Goal: Information Seeking & Learning: Find specific fact

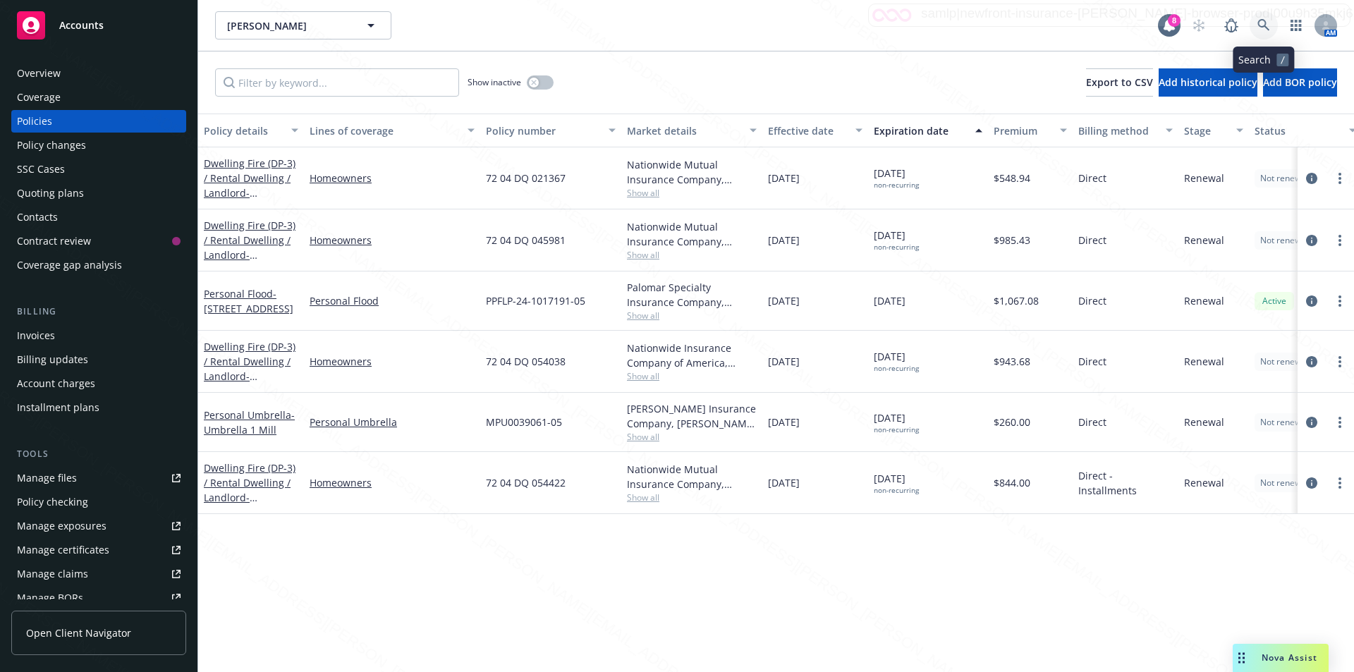
click at [1259, 24] on icon at bounding box center [1263, 25] width 13 height 13
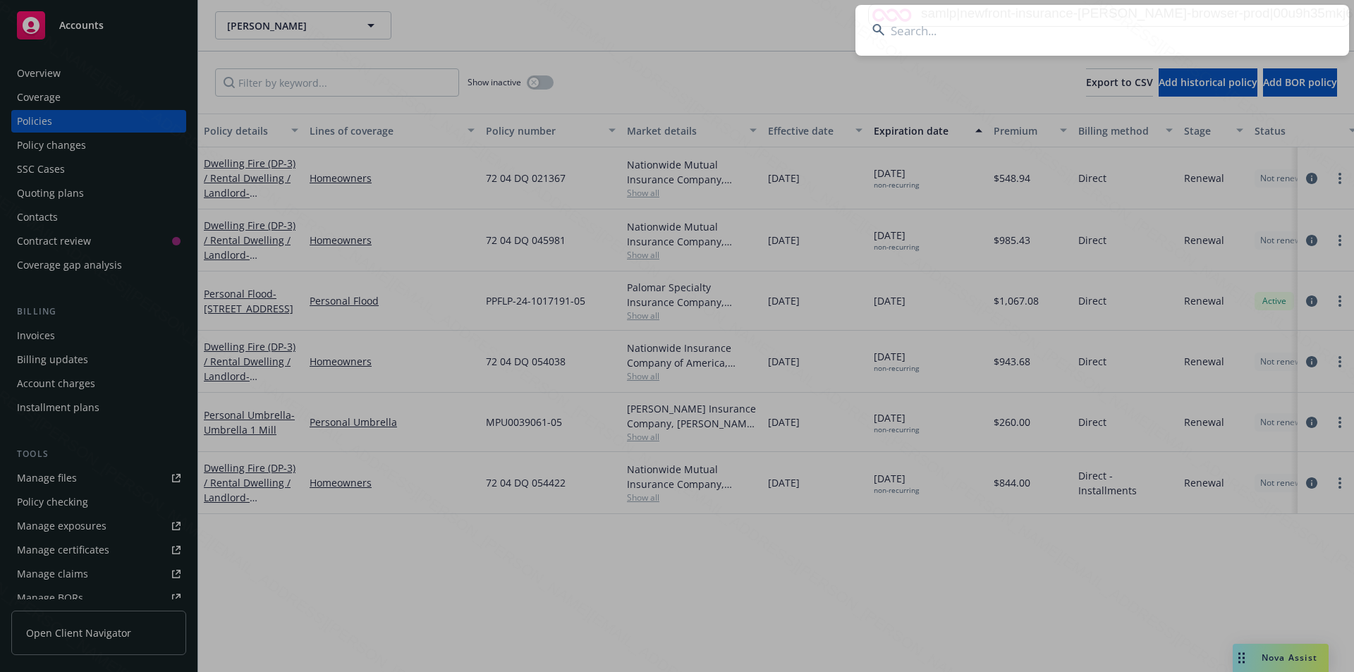
click at [1085, 30] on input at bounding box center [1102, 30] width 494 height 51
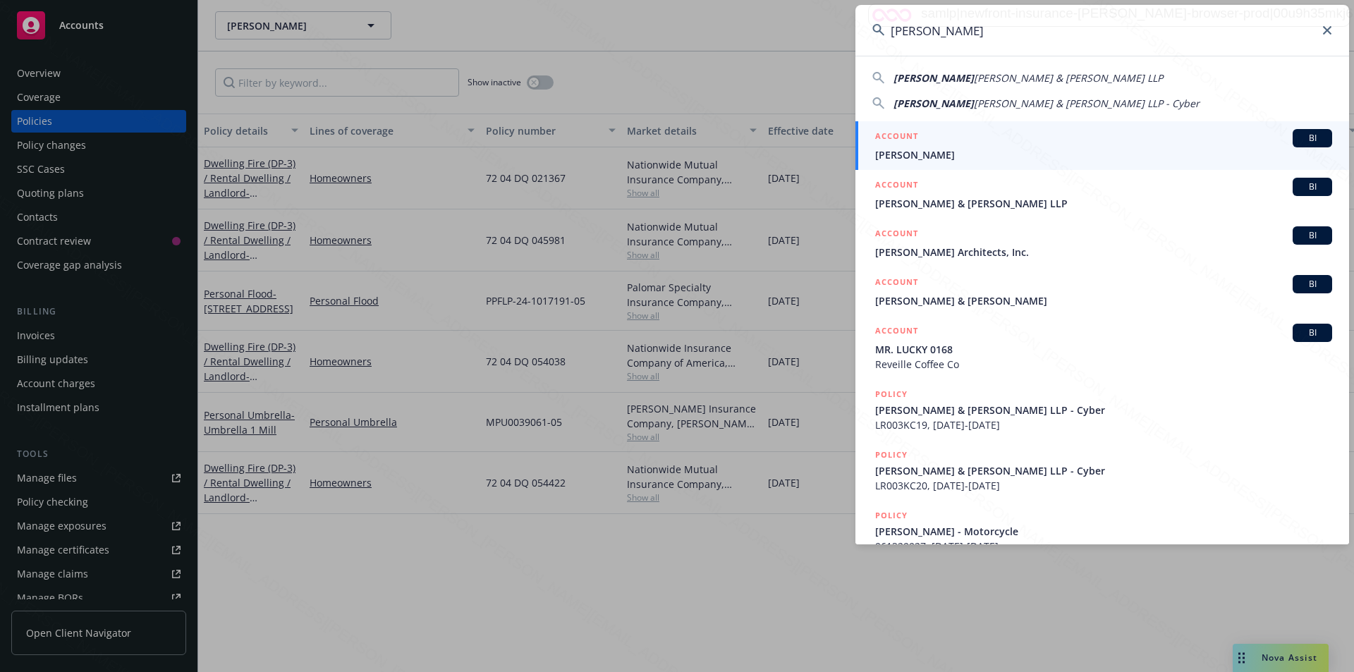
type input "[PERSON_NAME]"
click at [921, 157] on span "[PERSON_NAME]" at bounding box center [1103, 154] width 457 height 15
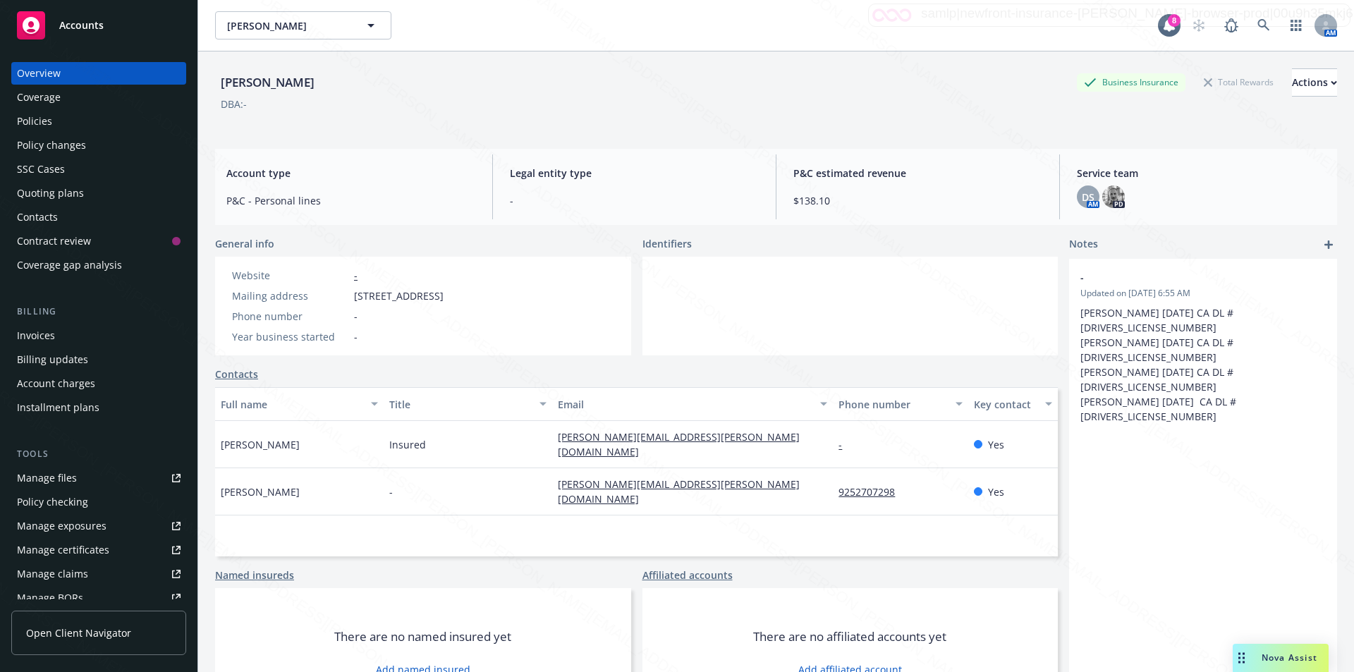
click at [32, 113] on div "Policies" at bounding box center [34, 121] width 35 height 23
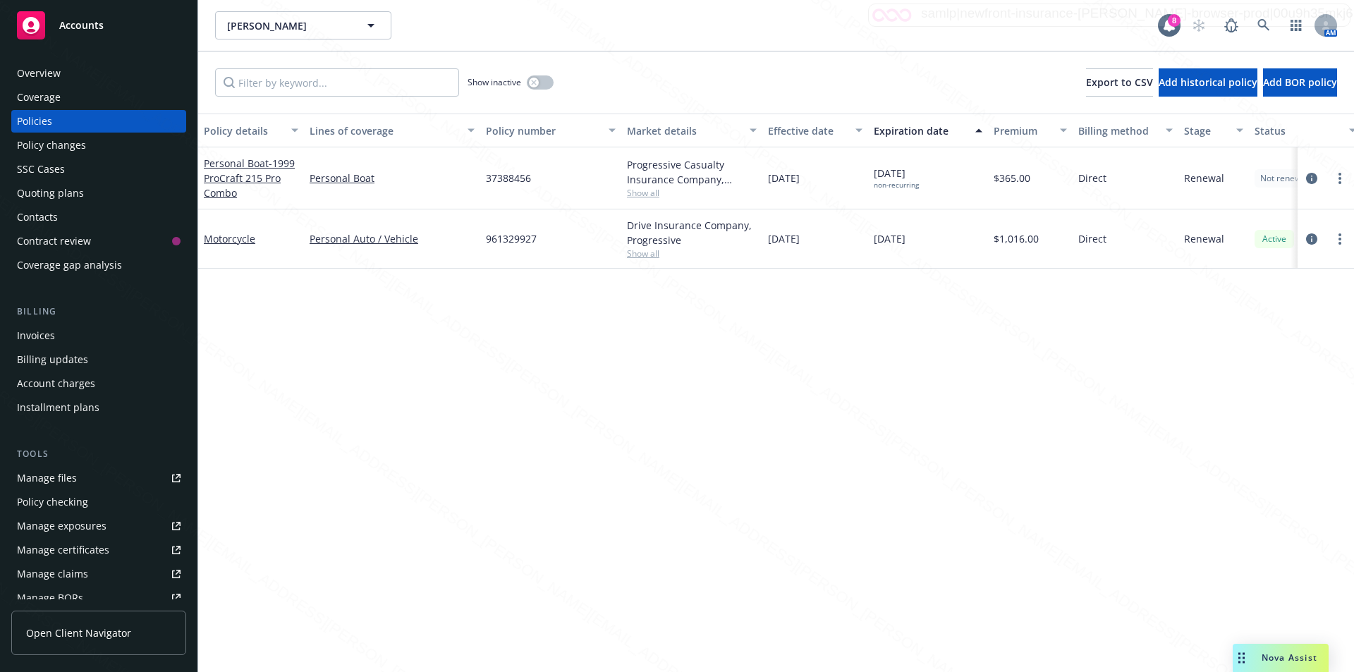
click at [542, 374] on div "Policy details Lines of coverage Policy number Market details Effective date Ex…" at bounding box center [776, 393] width 1156 height 558
click at [535, 84] on icon "button" at bounding box center [533, 82] width 5 height 5
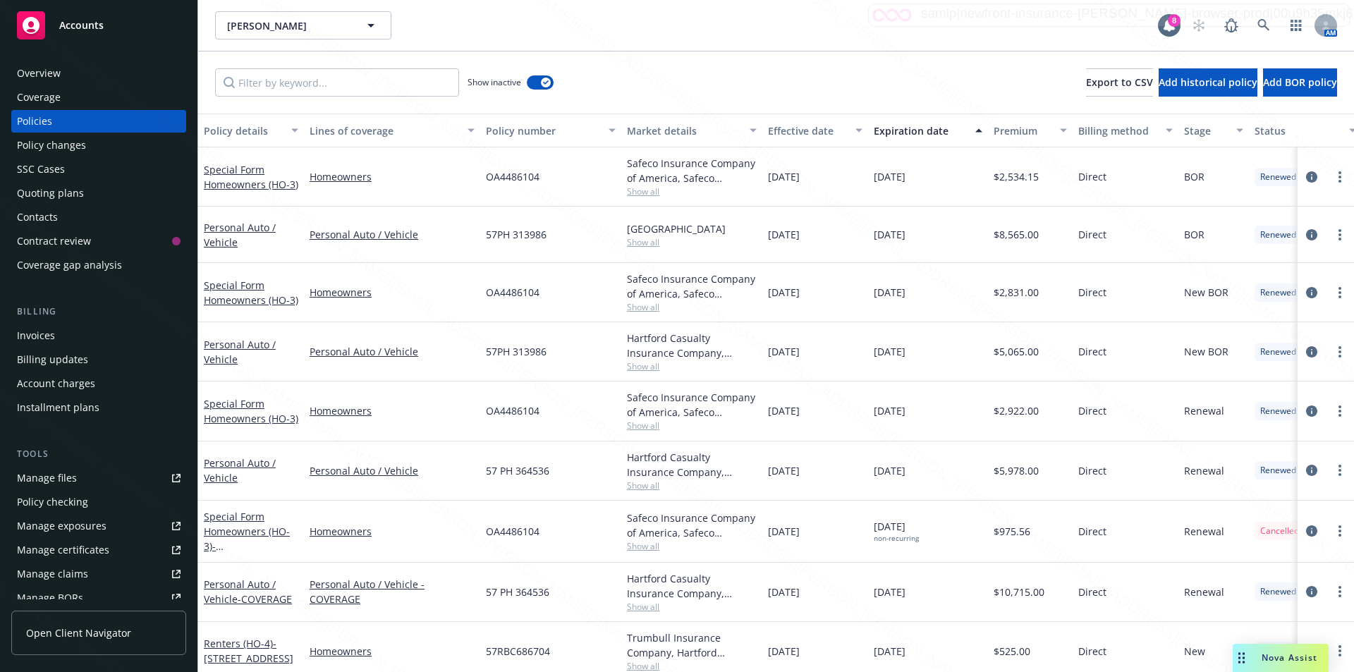
click at [895, 133] on div "Expiration date" at bounding box center [920, 130] width 93 height 15
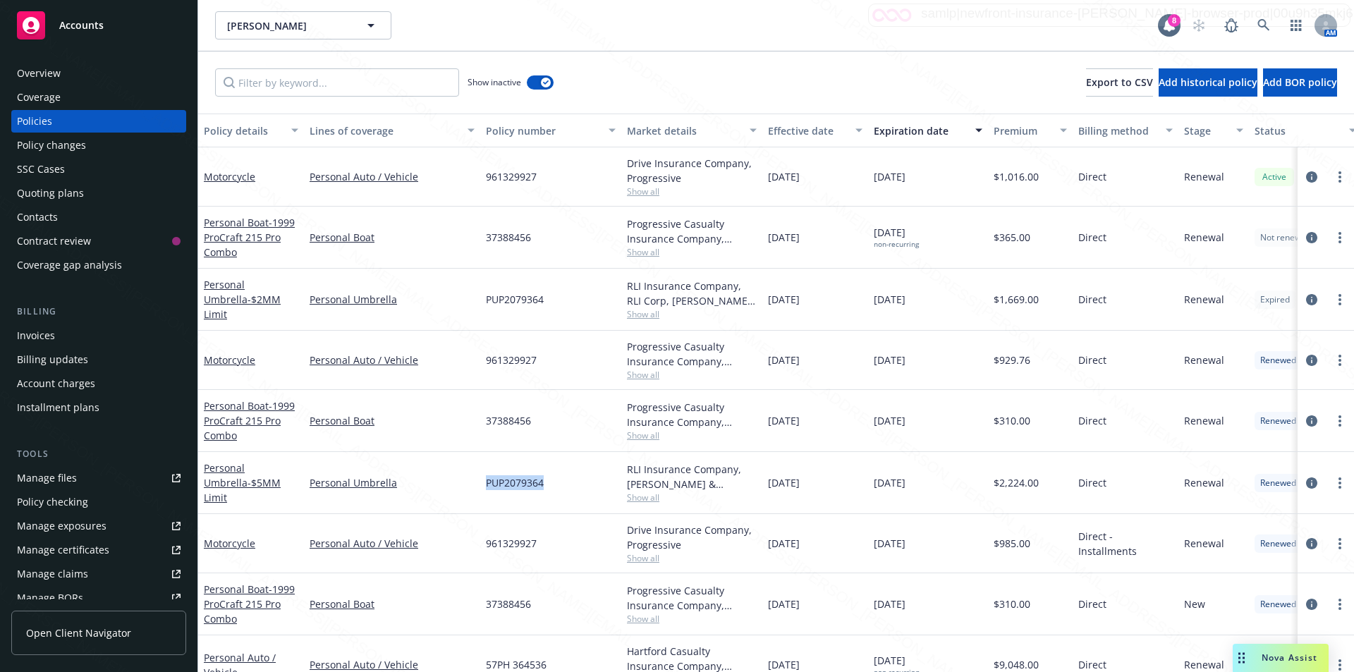
drag, startPoint x: 544, startPoint y: 480, endPoint x: 483, endPoint y: 475, distance: 61.5
click at [483, 475] on div "PUP2079364" at bounding box center [550, 483] width 141 height 62
copy span "PUP2079364"
click at [1259, 19] on icon at bounding box center [1263, 25] width 13 height 13
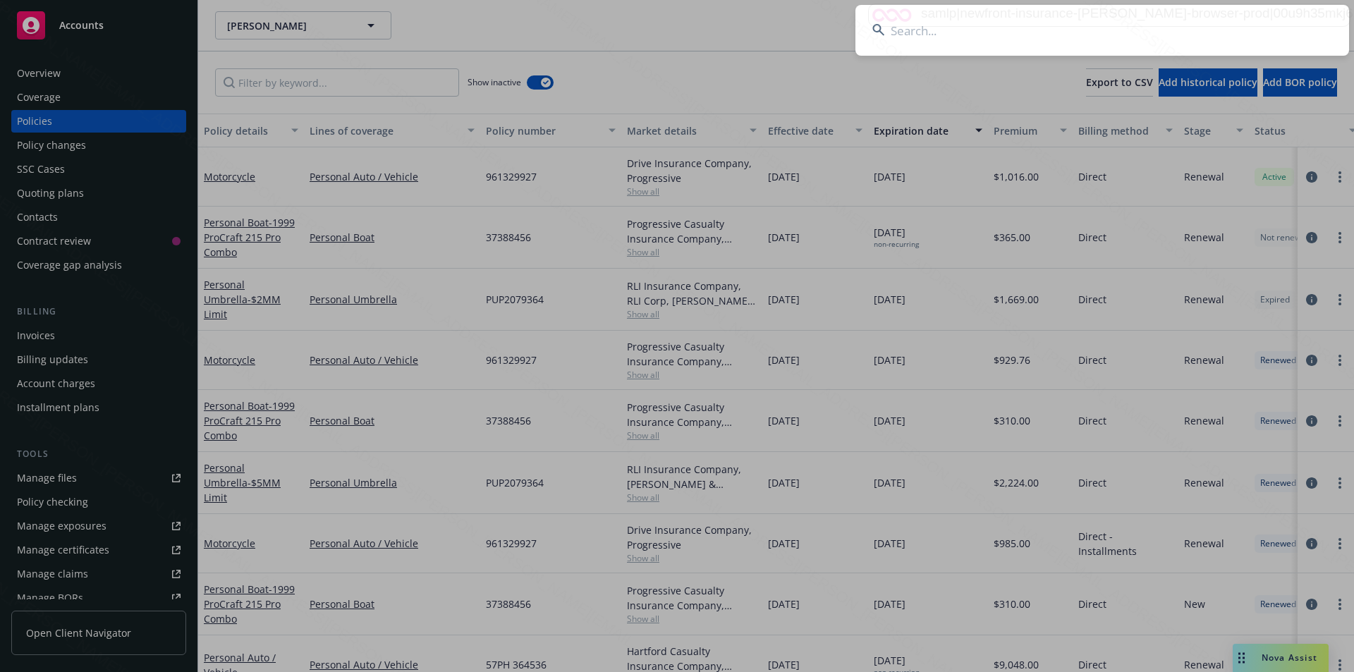
click at [968, 35] on input at bounding box center [1102, 30] width 494 height 51
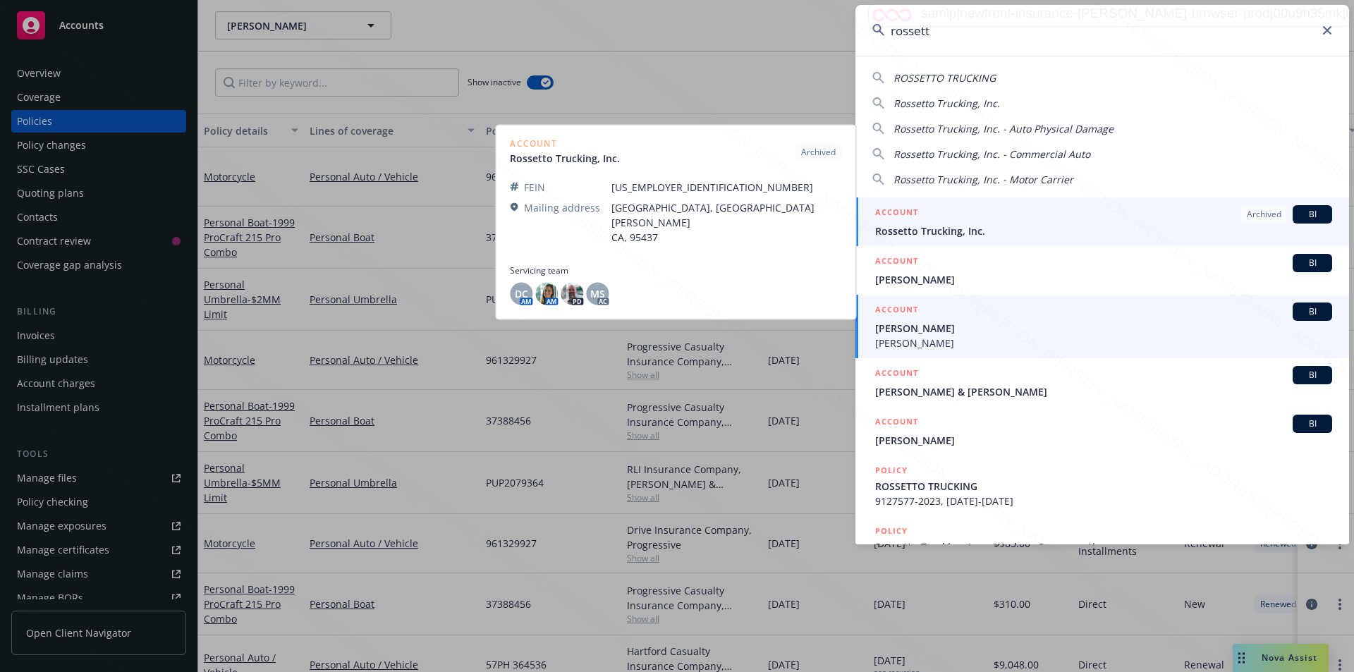
type input "rossett"
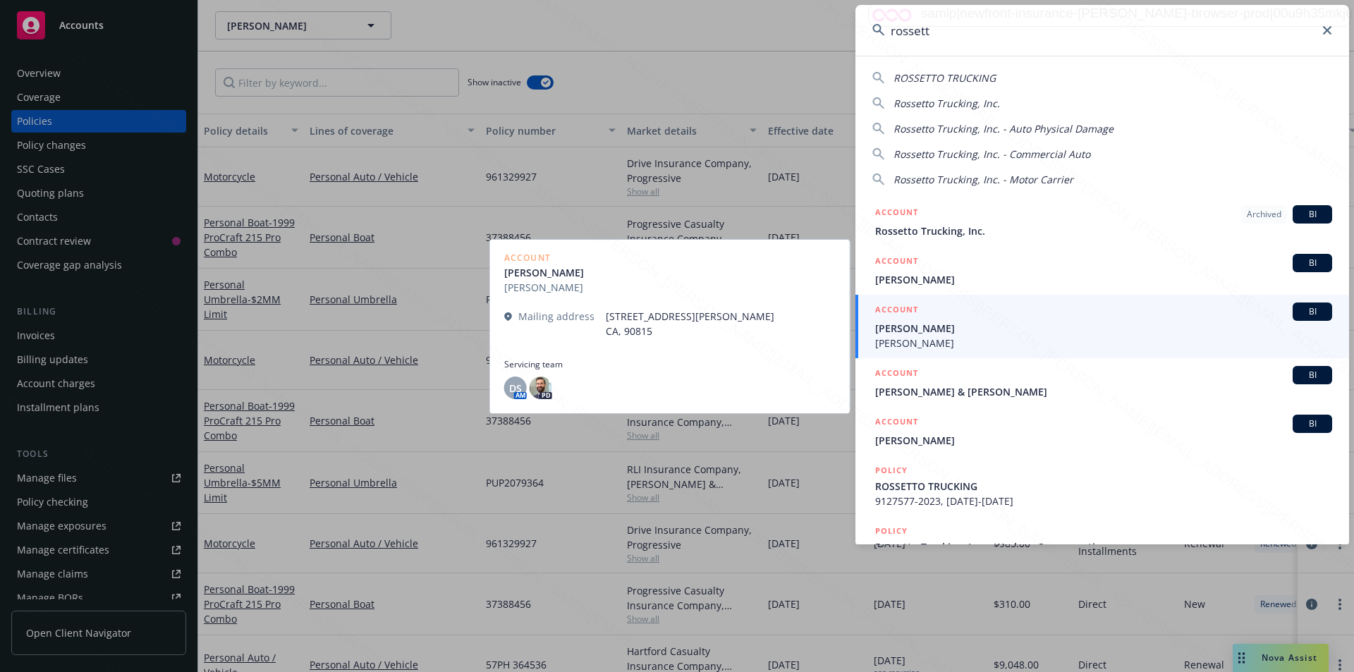
click at [942, 335] on span "[PERSON_NAME]" at bounding box center [1103, 328] width 457 height 15
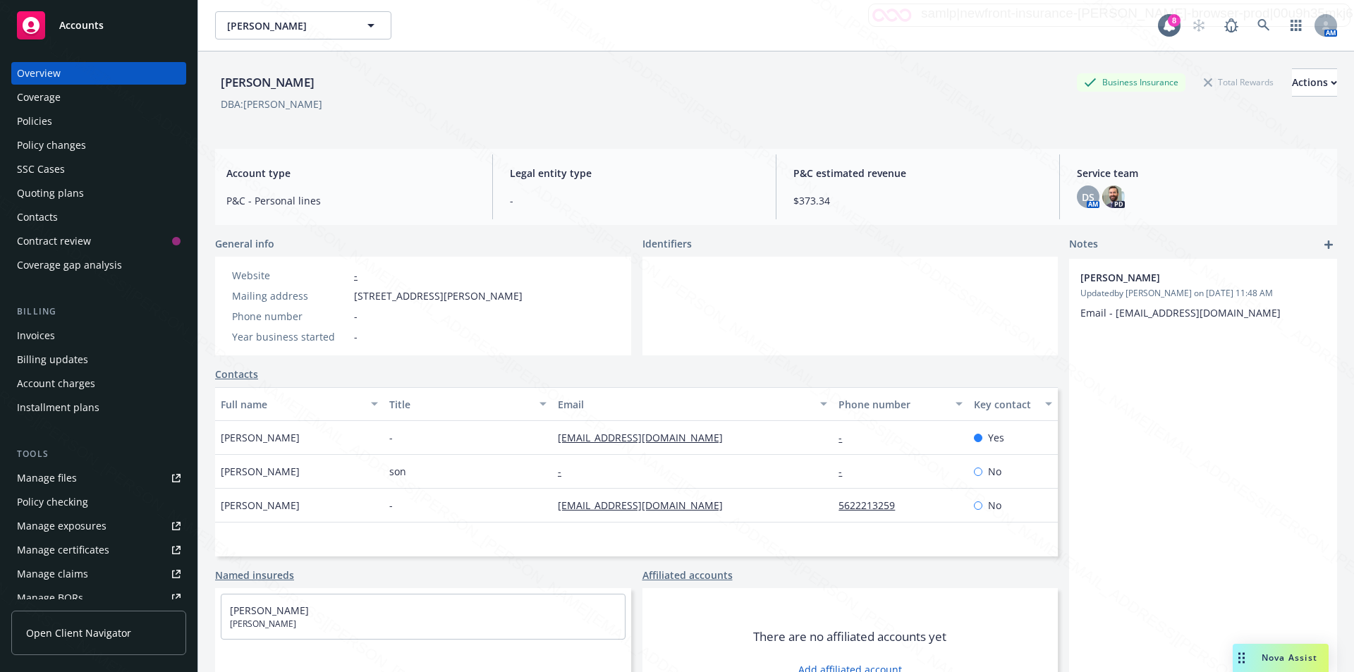
click at [55, 119] on div "Policies" at bounding box center [99, 121] width 164 height 23
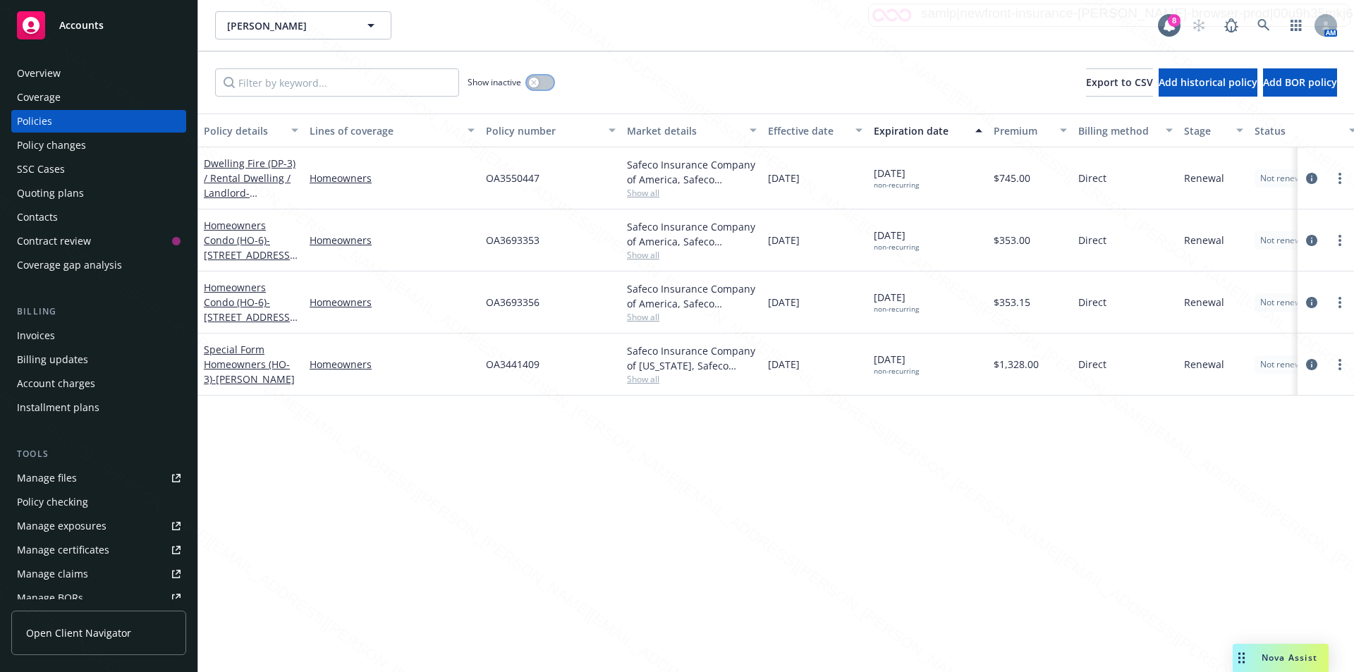
drag, startPoint x: 532, startPoint y: 85, endPoint x: 528, endPoint y: 97, distance: 11.8
click at [528, 97] on div "Show inactive Export to CSV Add historical policy Add BOR policy" at bounding box center [776, 82] width 1156 height 62
click at [531, 83] on icon "button" at bounding box center [534, 83] width 6 height 6
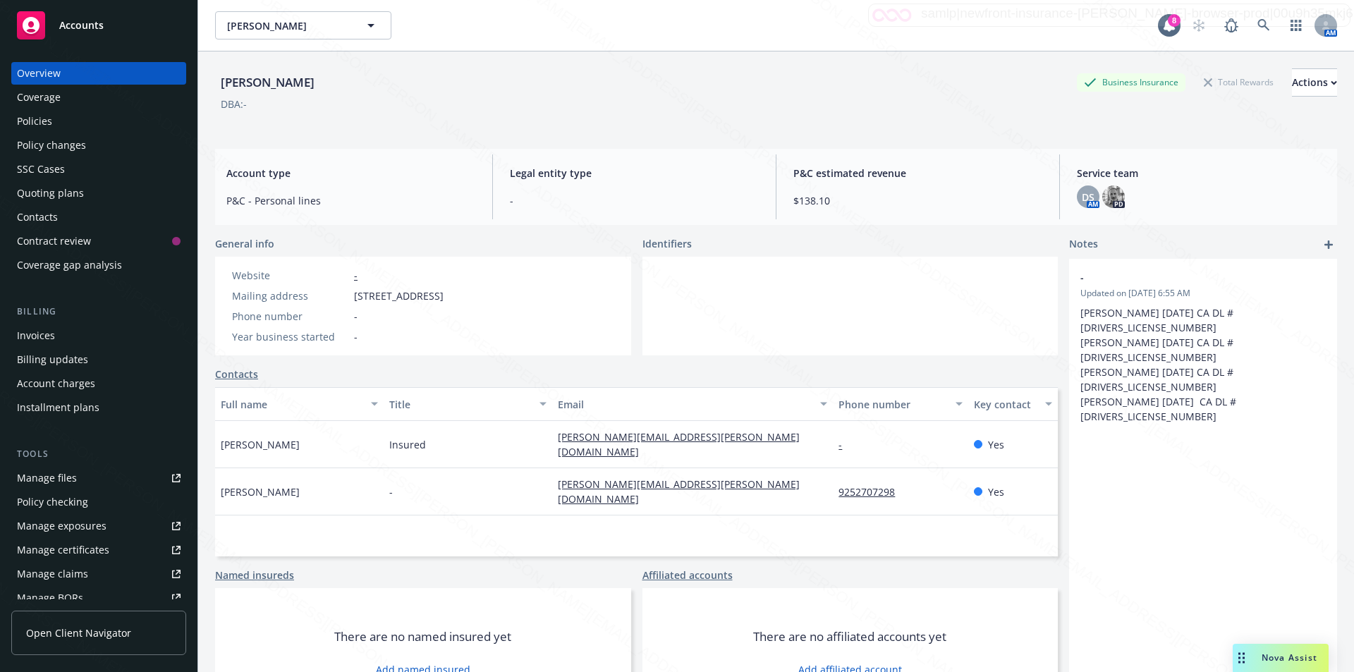
click at [42, 121] on div "Policies" at bounding box center [34, 121] width 35 height 23
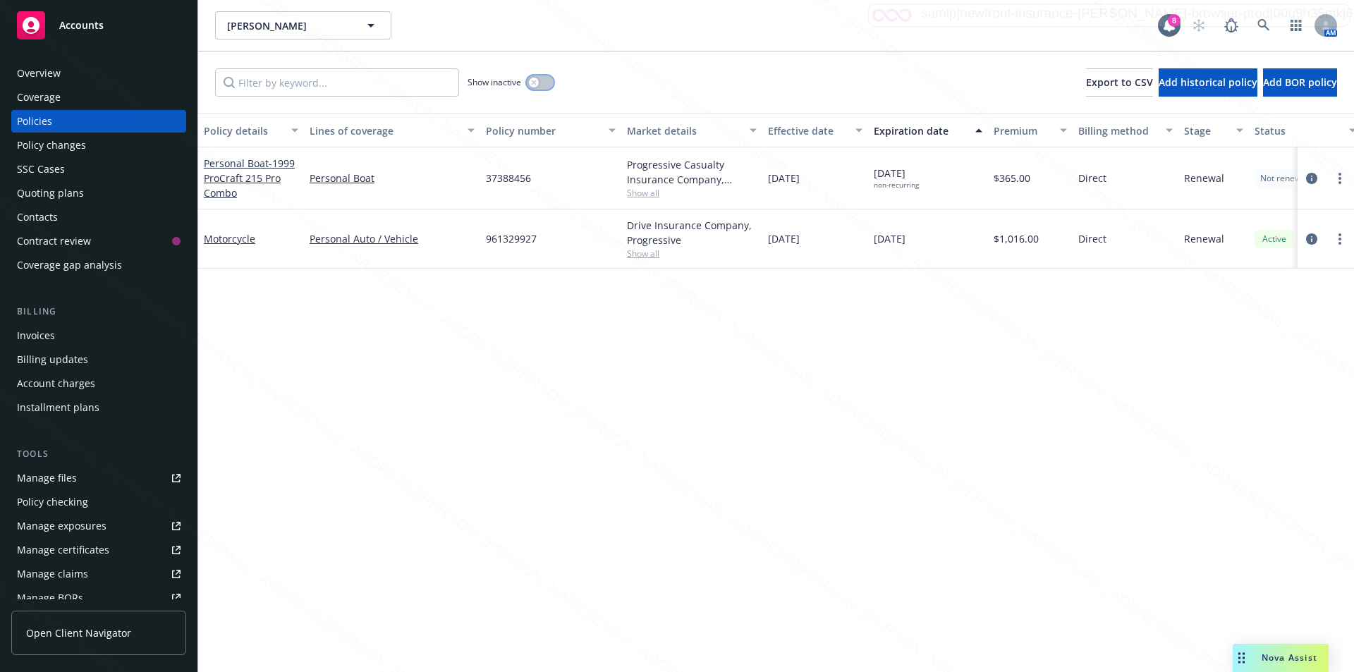
click at [540, 81] on button "button" at bounding box center [540, 82] width 27 height 14
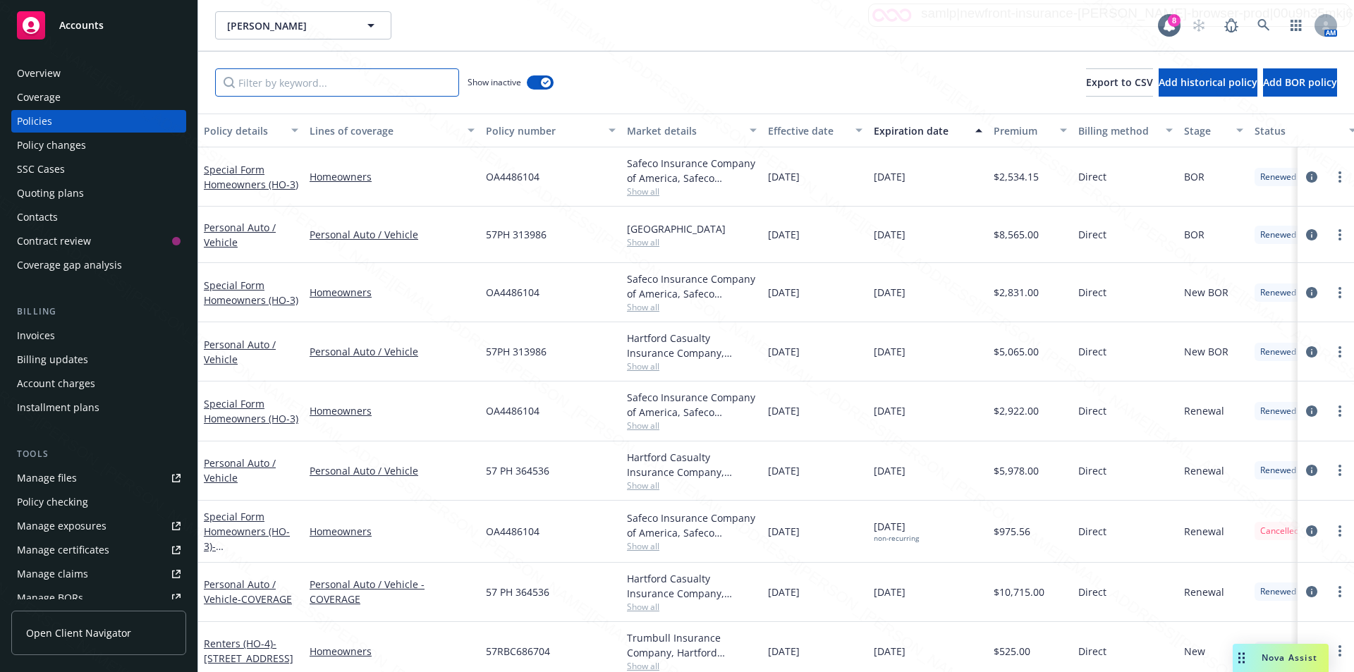
paste input "994378406"
type input "994378406"
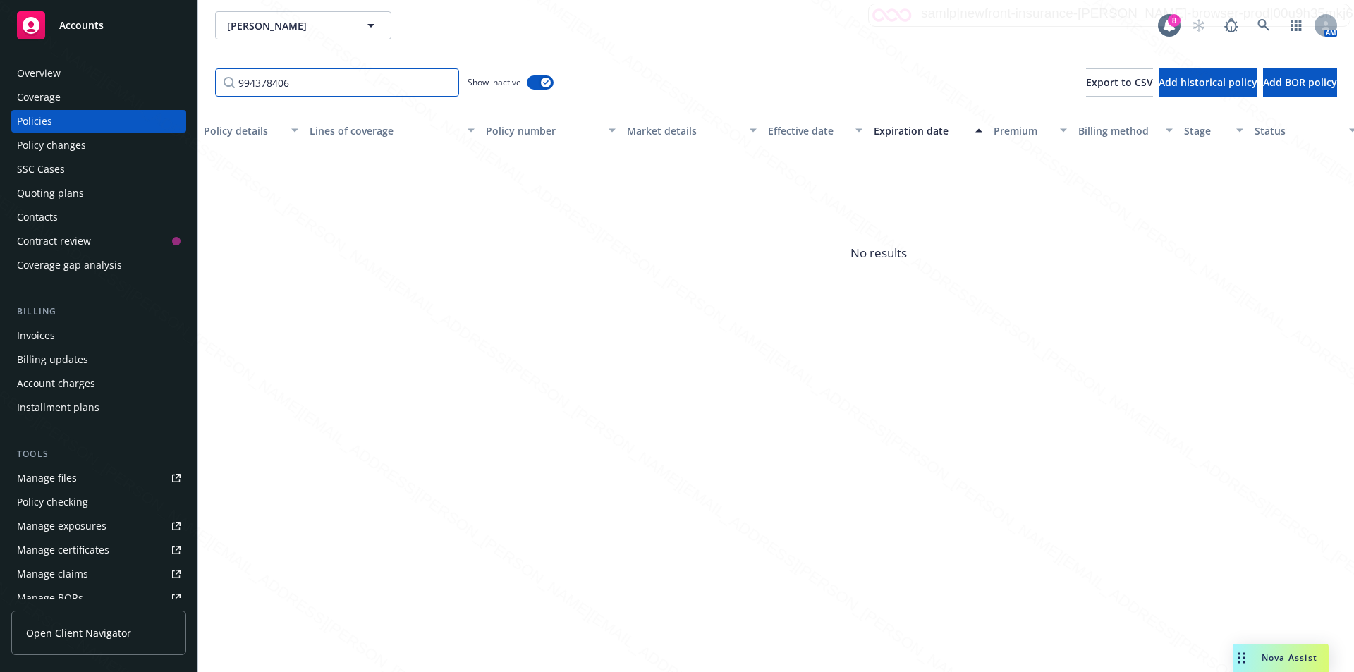
drag, startPoint x: 303, startPoint y: 87, endPoint x: 203, endPoint y: 80, distance: 99.7
click at [204, 81] on div "994378406 Show inactive Export to CSV Add historical policy Add BOR policy" at bounding box center [776, 82] width 1156 height 62
type input "862605122"
drag, startPoint x: 288, startPoint y: 81, endPoint x: 245, endPoint y: 82, distance: 43.0
click at [236, 83] on input "862605122" at bounding box center [337, 82] width 244 height 28
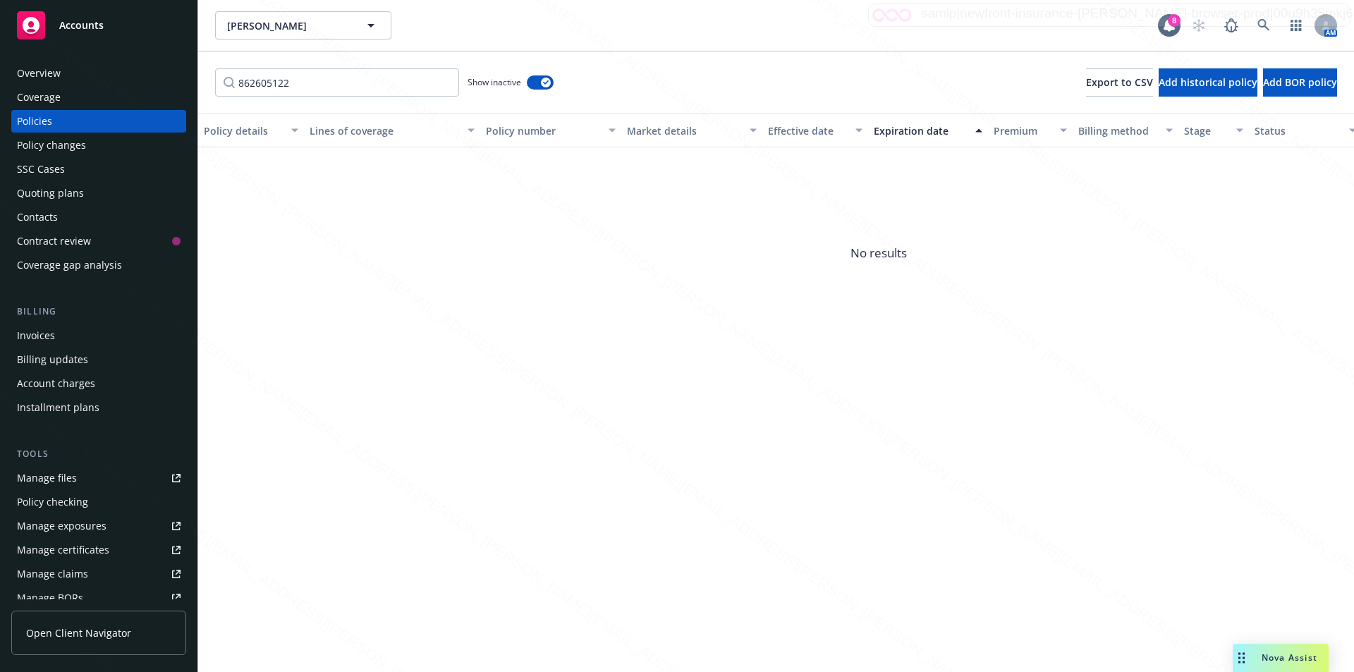
click at [35, 124] on div "Policies" at bounding box center [34, 121] width 35 height 23
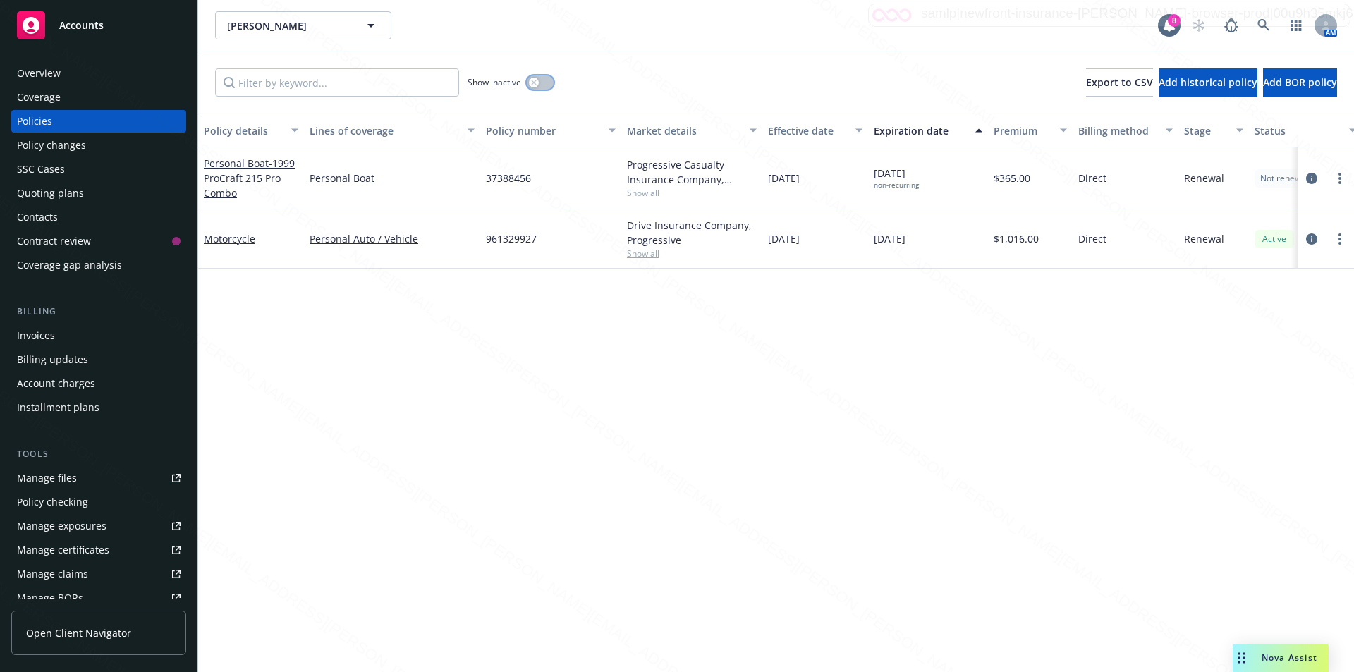
click at [532, 83] on icon "button" at bounding box center [534, 83] width 6 height 6
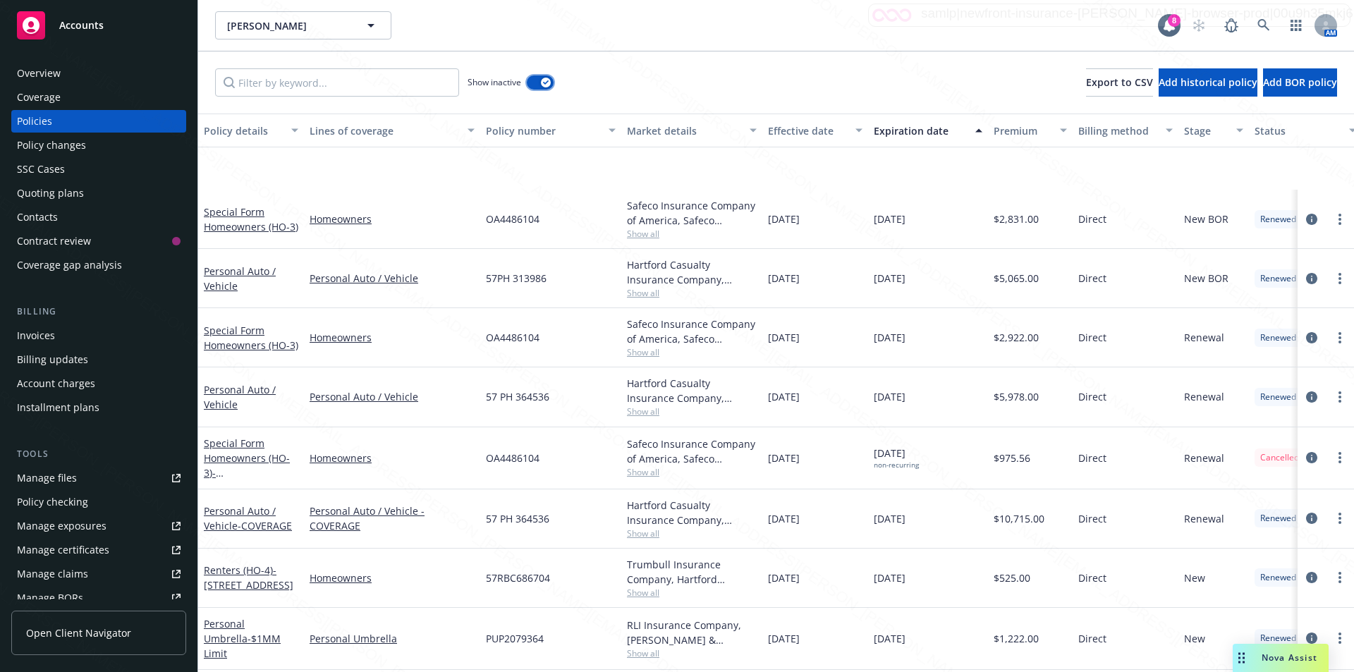
scroll to position [212, 0]
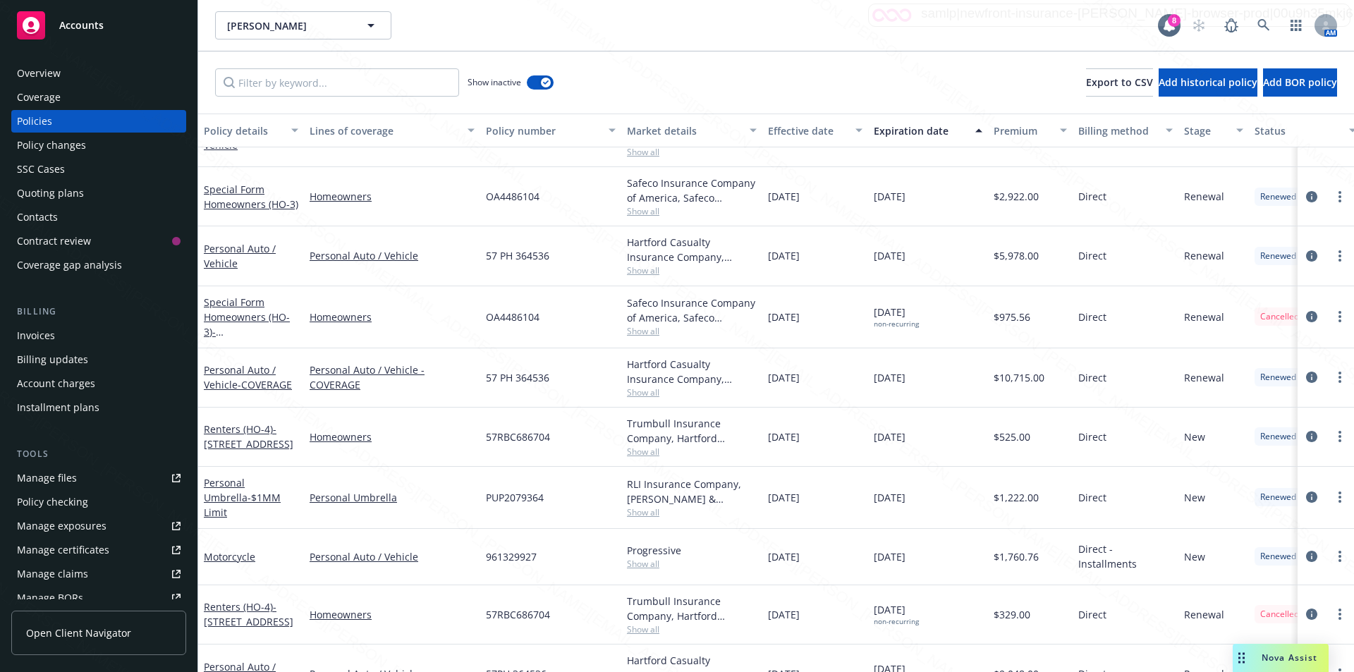
click at [45, 116] on div "Policies" at bounding box center [34, 121] width 35 height 23
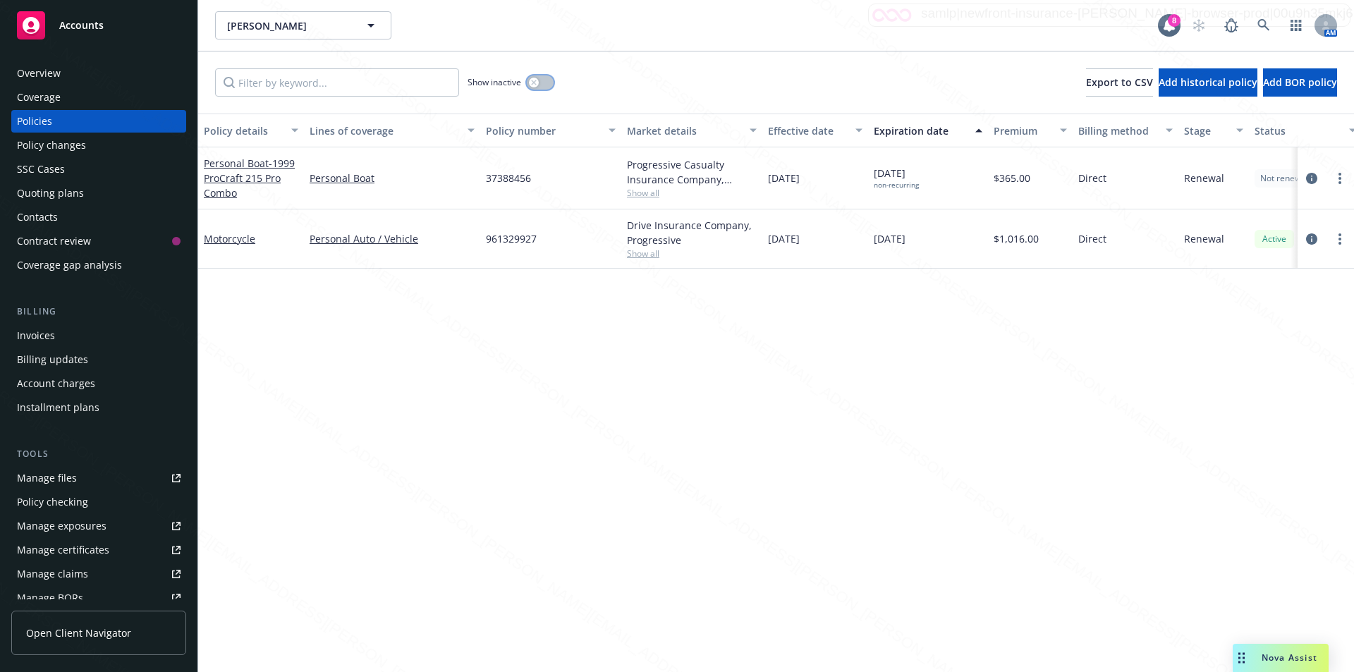
click at [536, 79] on div "button" at bounding box center [534, 83] width 10 height 10
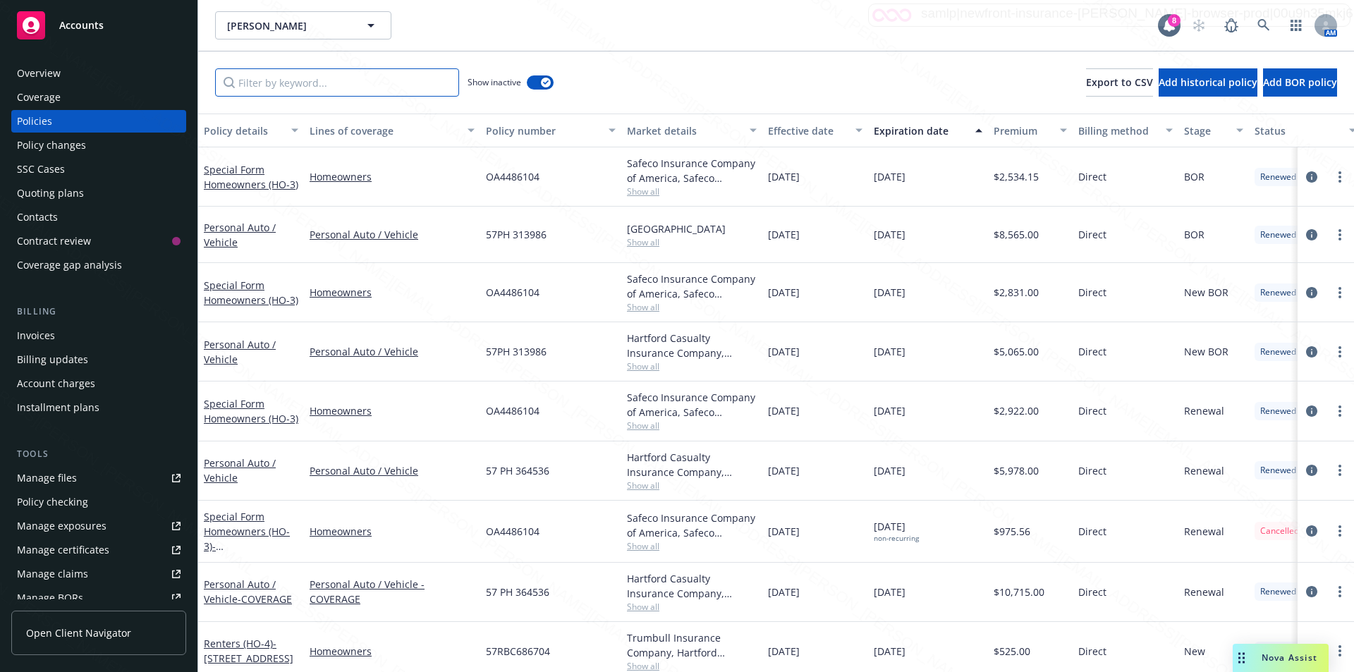
click at [358, 85] on input "Filter by keyword..." at bounding box center [337, 82] width 244 height 28
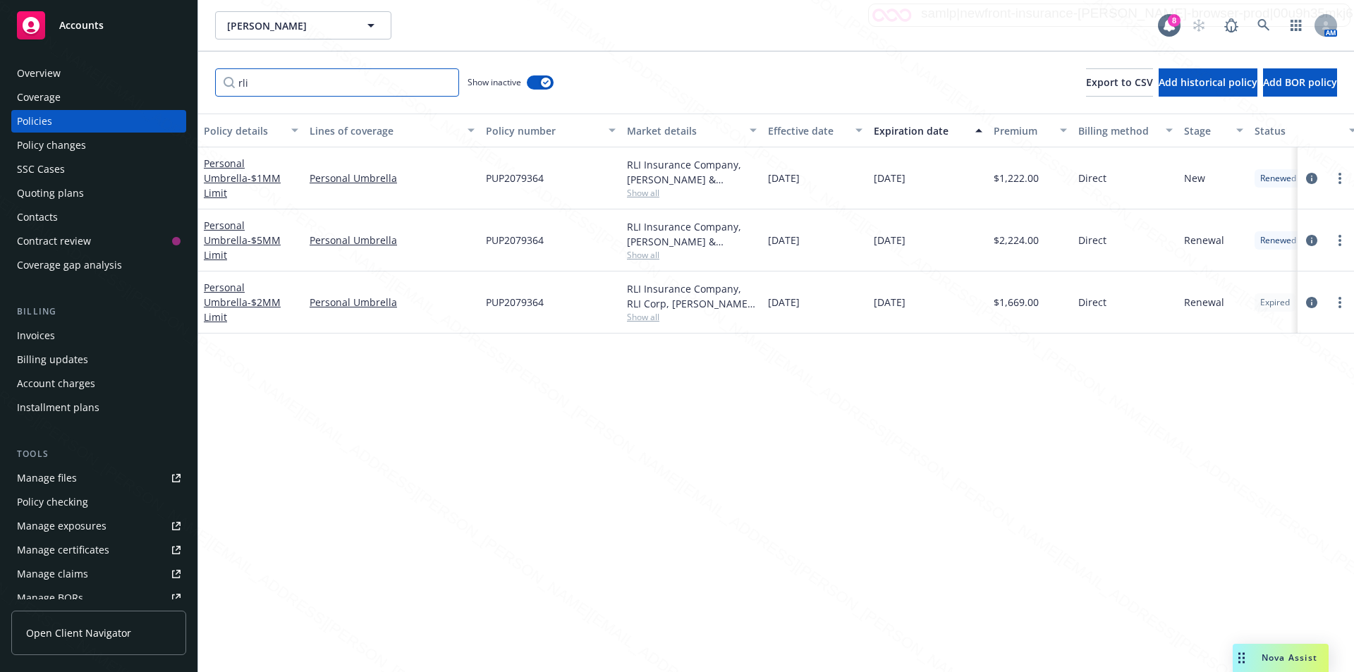
type input "rli"
